Goal: Navigation & Orientation: Find specific page/section

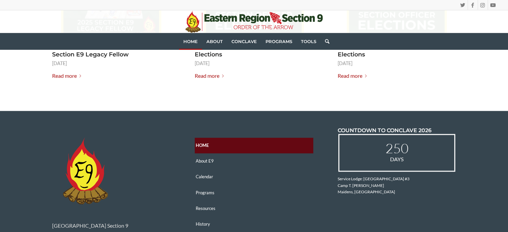
scroll to position [1021, 0]
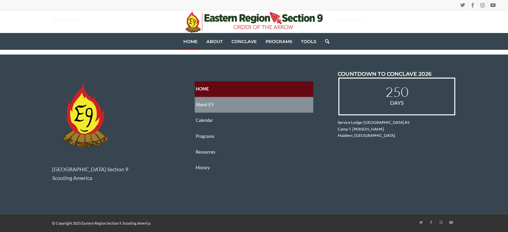
click at [209, 111] on link "About E9" at bounding box center [254, 105] width 119 height 16
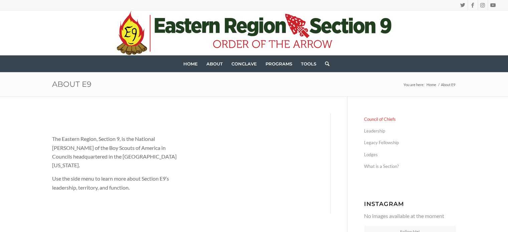
click at [386, 120] on link "Council of Chiefs" at bounding box center [410, 120] width 92 height 12
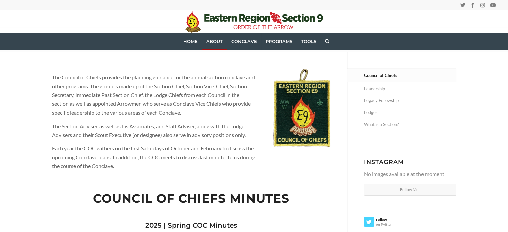
scroll to position [45, 0]
click at [378, 91] on link "Leadership" at bounding box center [410, 89] width 92 height 12
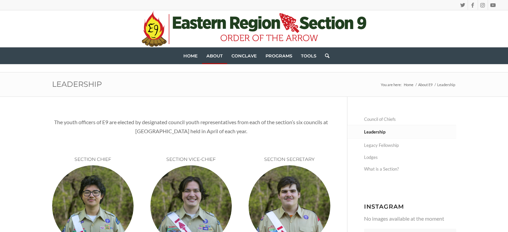
scroll to position [27, 0]
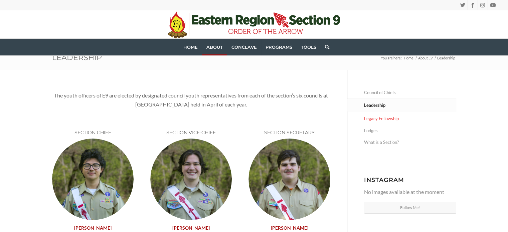
click at [388, 116] on link "Legacy Fellowship" at bounding box center [410, 119] width 92 height 12
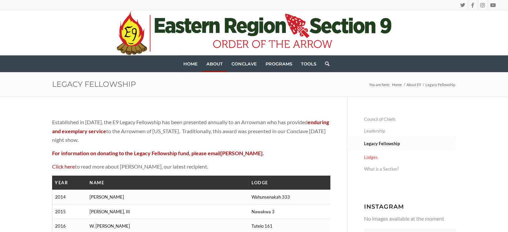
click at [372, 161] on link "Lodges" at bounding box center [410, 158] width 92 height 12
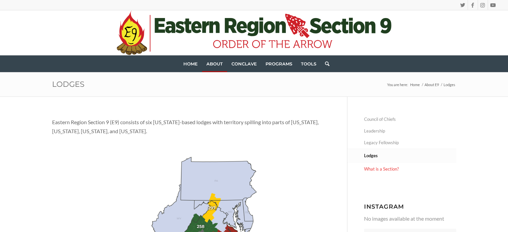
click at [387, 165] on link "What is a Section?" at bounding box center [410, 169] width 92 height 12
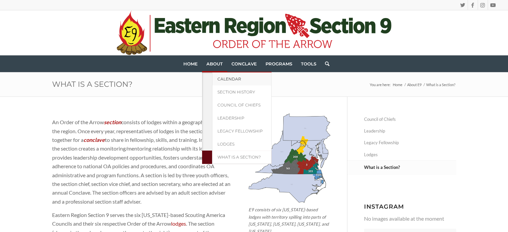
click at [223, 79] on span "Calendar" at bounding box center [230, 79] width 24 height 5
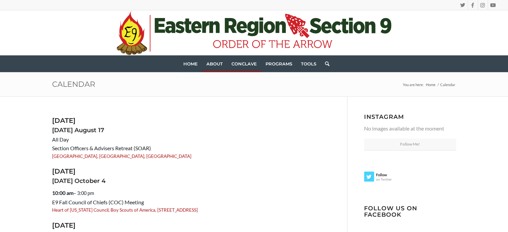
click at [241, 63] on span "Conclave" at bounding box center [244, 63] width 25 height 5
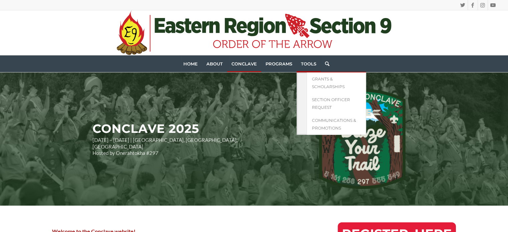
click at [307, 63] on span "Tools" at bounding box center [308, 63] width 15 height 5
click at [314, 81] on span "Grants & Scholarships" at bounding box center [328, 83] width 33 height 13
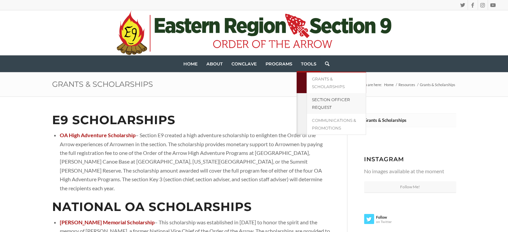
click at [318, 108] on span "Section Officer Request" at bounding box center [331, 103] width 38 height 13
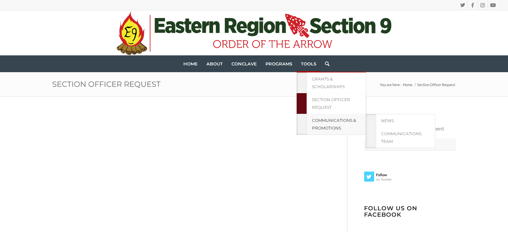
click at [323, 124] on link "Communications & Promotions" at bounding box center [336, 124] width 59 height 21
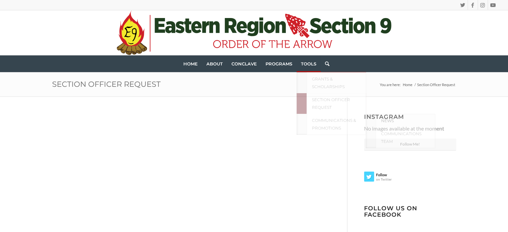
click at [384, 123] on link "News" at bounding box center [405, 120] width 59 height 13
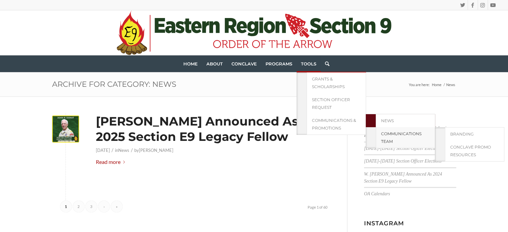
click at [381, 133] on span "Communications Team" at bounding box center [401, 137] width 40 height 13
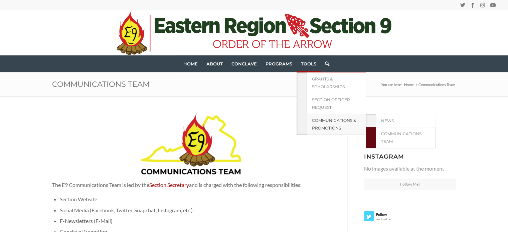
click at [325, 127] on span "Communications & Promotions" at bounding box center [334, 124] width 44 height 13
drag, startPoint x: 325, startPoint y: 127, endPoint x: 307, endPoint y: 176, distance: 52.7
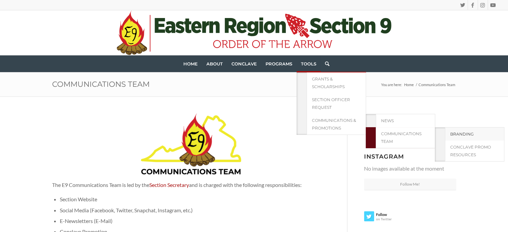
click at [466, 137] on link "Branding" at bounding box center [474, 134] width 59 height 13
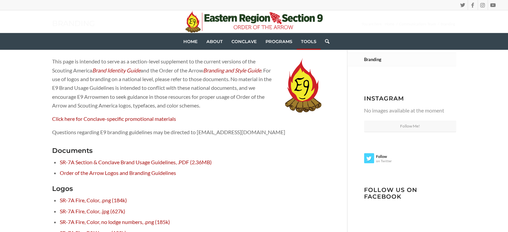
scroll to position [60, 0]
click at [374, 63] on link "Branding" at bounding box center [410, 60] width 92 height 13
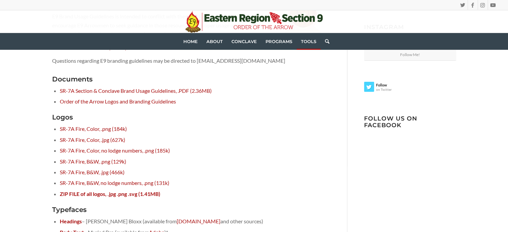
scroll to position [131, 0]
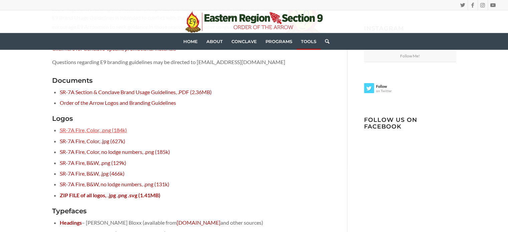
click at [104, 129] on link "SR-7A Fire, Color, .png (184k)" at bounding box center [93, 130] width 67 height 6
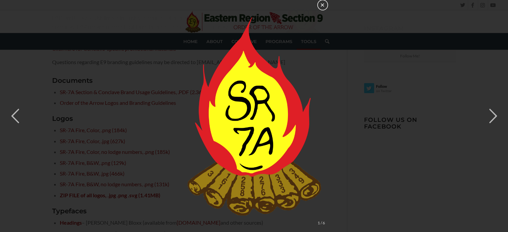
click at [322, 8] on button "×" at bounding box center [323, 5] width 11 height 11
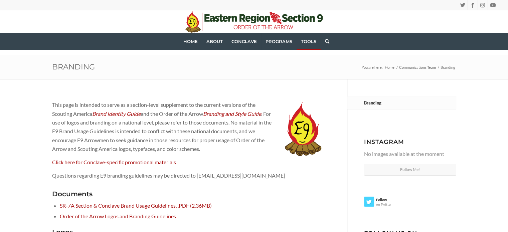
scroll to position [0, 0]
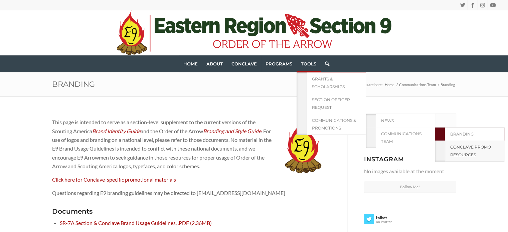
click at [456, 145] on span "Conclave Promo Resources" at bounding box center [471, 151] width 41 height 13
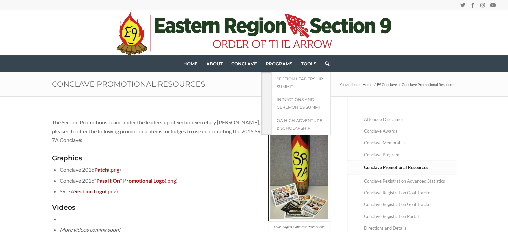
click at [277, 60] on link "Programs" at bounding box center [278, 63] width 35 height 17
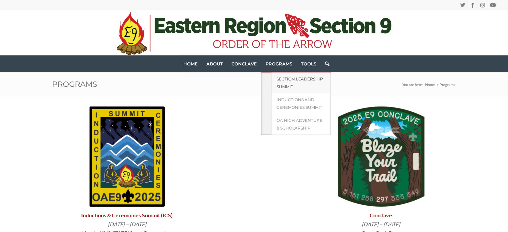
click at [285, 78] on span "Section Leadership Summit" at bounding box center [300, 83] width 46 height 13
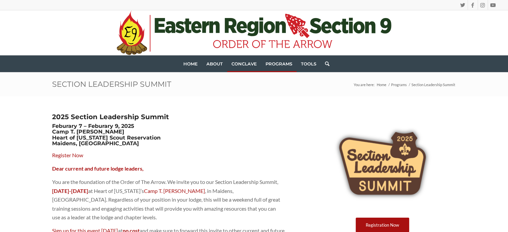
click at [242, 62] on span "Conclave" at bounding box center [244, 63] width 25 height 5
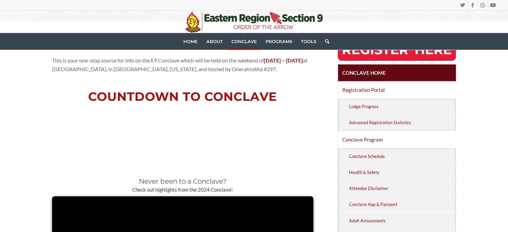
scroll to position [182, 0]
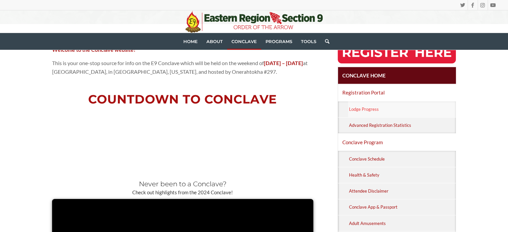
click at [372, 111] on link "Lodge Progress" at bounding box center [402, 110] width 108 height 16
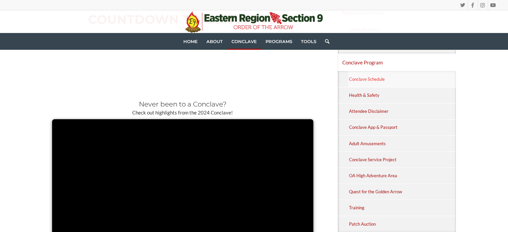
click at [376, 81] on link "Conclave Schedule" at bounding box center [402, 79] width 108 height 16
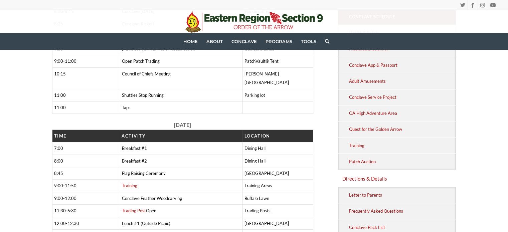
scroll to position [261, 0]
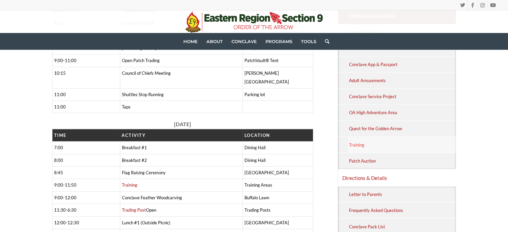
click at [358, 149] on link "Training" at bounding box center [402, 145] width 108 height 16
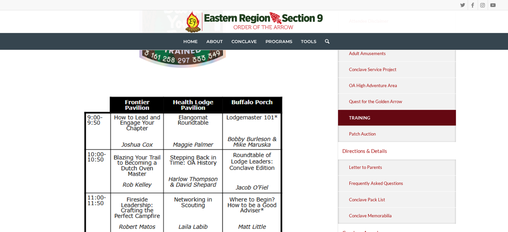
scroll to position [282, 0]
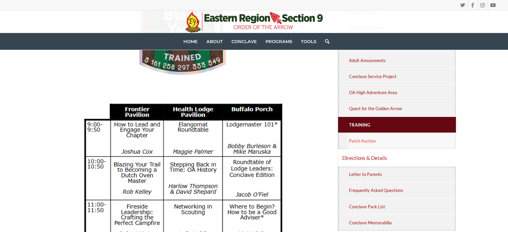
click at [365, 143] on link "Patch Auction" at bounding box center [402, 141] width 108 height 16
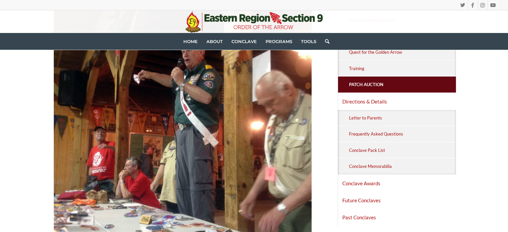
scroll to position [338, 0]
click at [365, 213] on link "Past Conclaves" at bounding box center [397, 217] width 118 height 17
